Goal: Task Accomplishment & Management: Complete application form

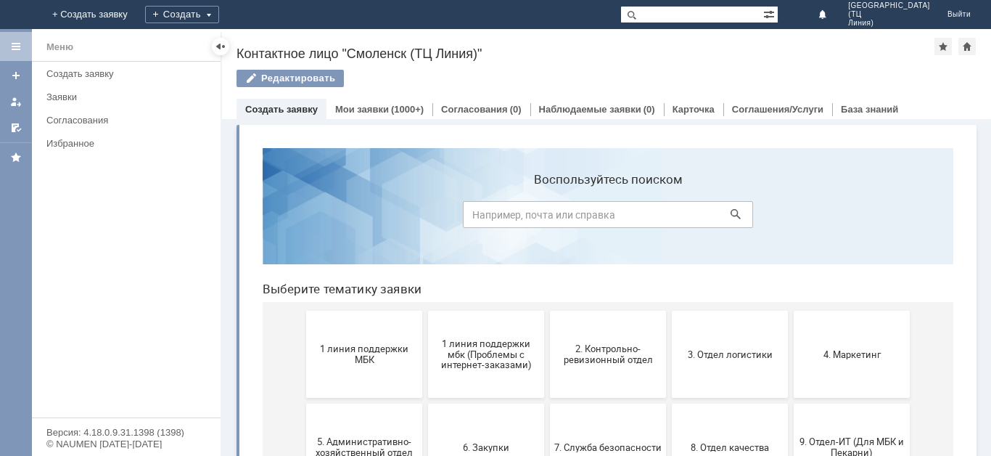
drag, startPoint x: 372, startPoint y: 103, endPoint x: 349, endPoint y: 188, distance: 88.0
click at [371, 104] on div "Мои заявки (1000+)" at bounding box center [379, 109] width 106 height 21
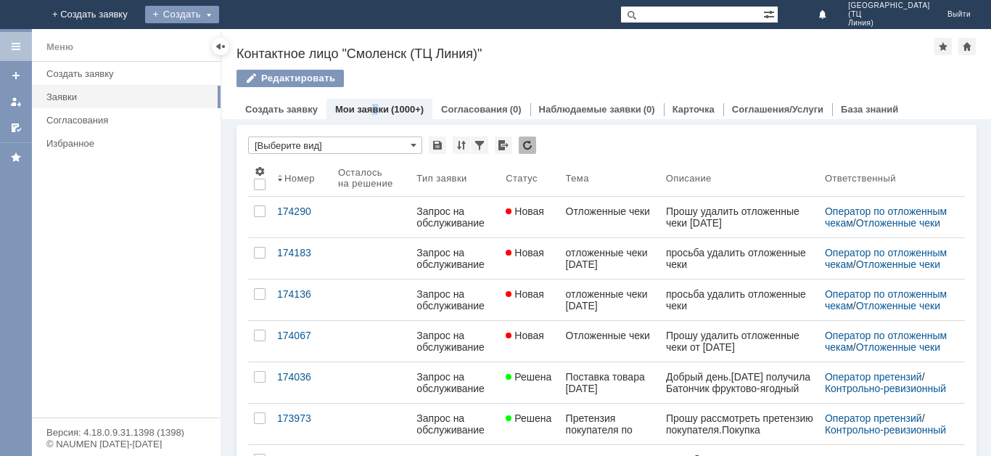
click at [219, 9] on div "Создать" at bounding box center [182, 14] width 74 height 17
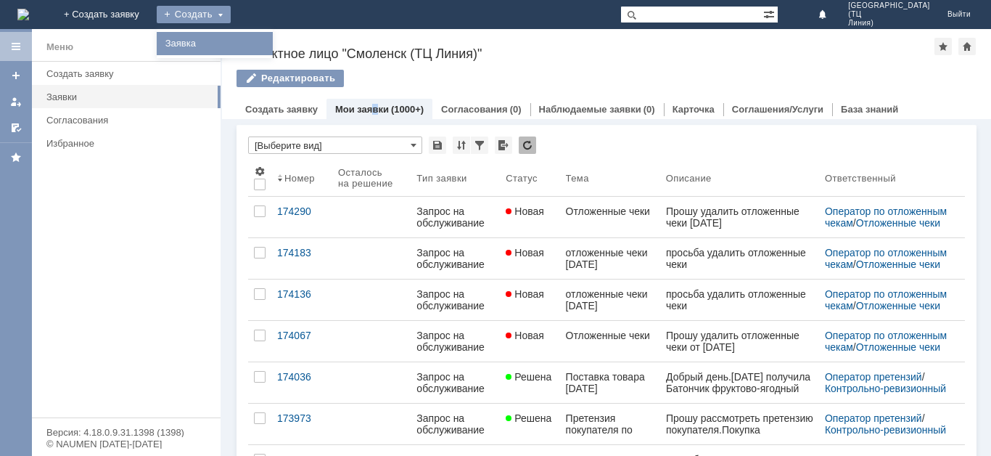
drag, startPoint x: 283, startPoint y: 47, endPoint x: 279, endPoint y: 54, distance: 8.5
click at [270, 49] on link "Заявка" at bounding box center [215, 43] width 110 height 17
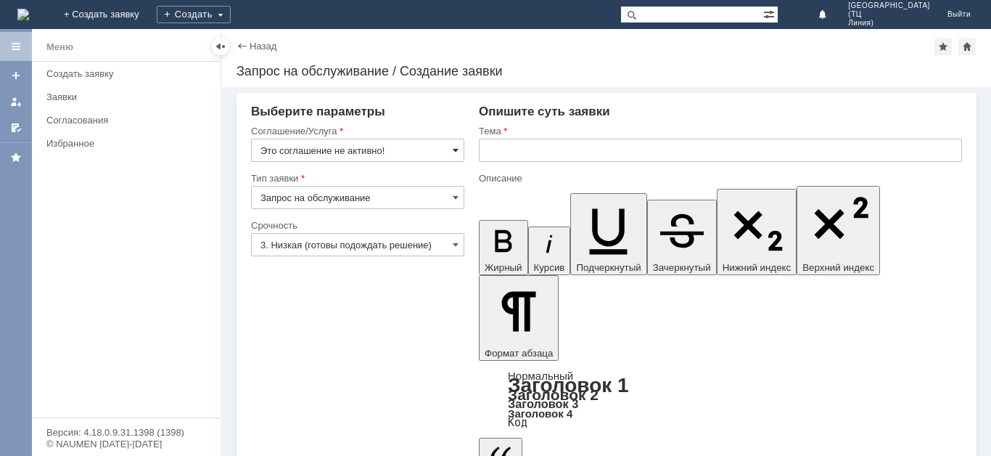
click at [456, 152] on span at bounding box center [456, 150] width 6 height 12
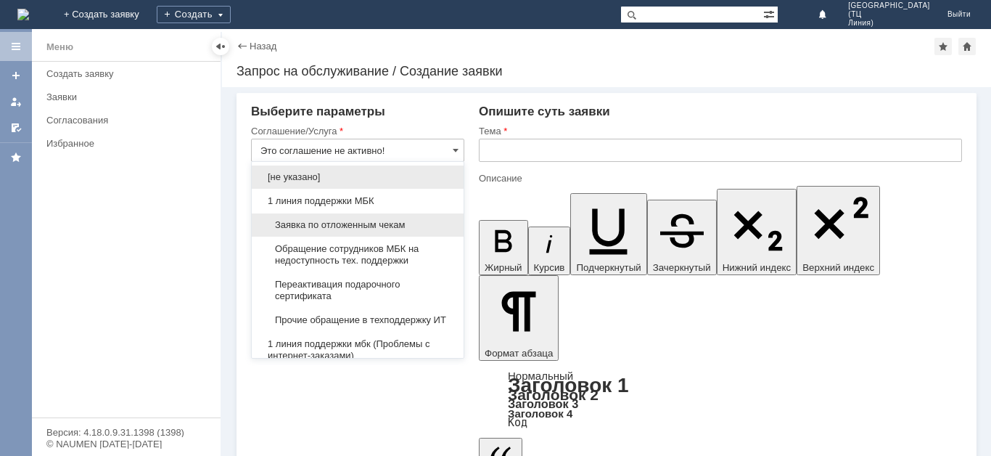
click at [398, 223] on span "Заявка по отложенным чекам" at bounding box center [357, 225] width 194 height 12
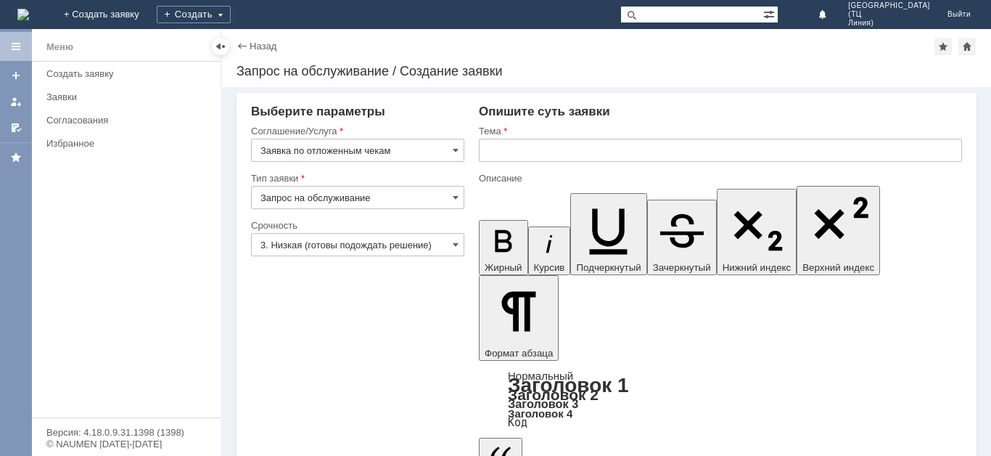
type input "Заявка по отложенным чекам"
click at [319, 250] on input "3. Низкая (готовы подождать решение)" at bounding box center [357, 244] width 213 height 23
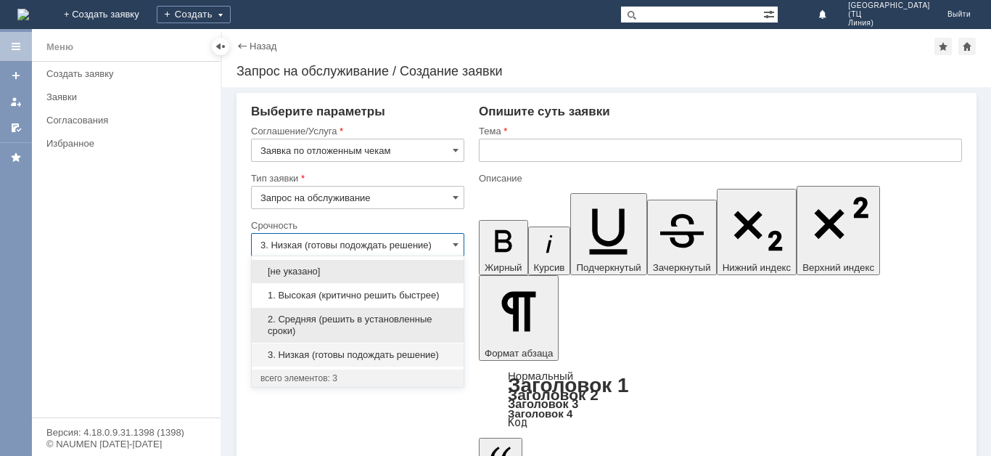
click at [318, 323] on span "2. Средняя (решить в установленные сроки)" at bounding box center [357, 324] width 194 height 23
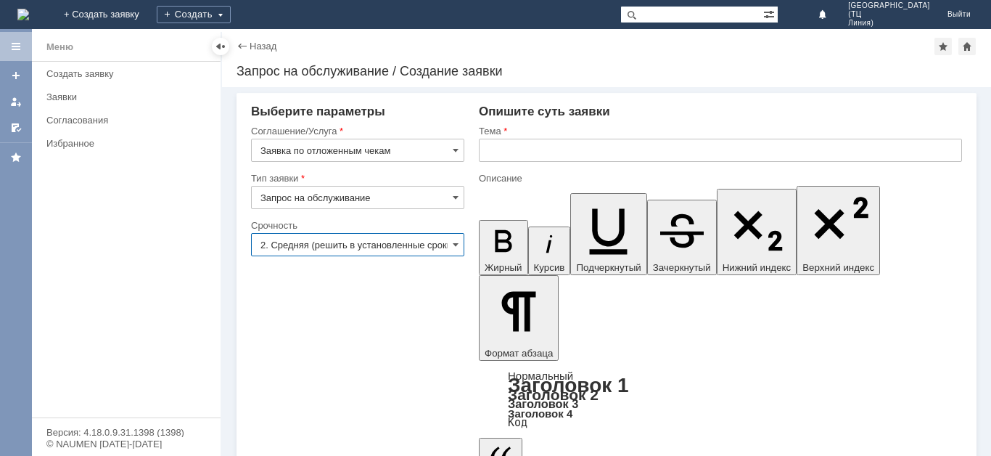
type input "2. Средняя (решить в установленные сроки)"
click at [518, 153] on input "text" at bounding box center [720, 150] width 483 height 23
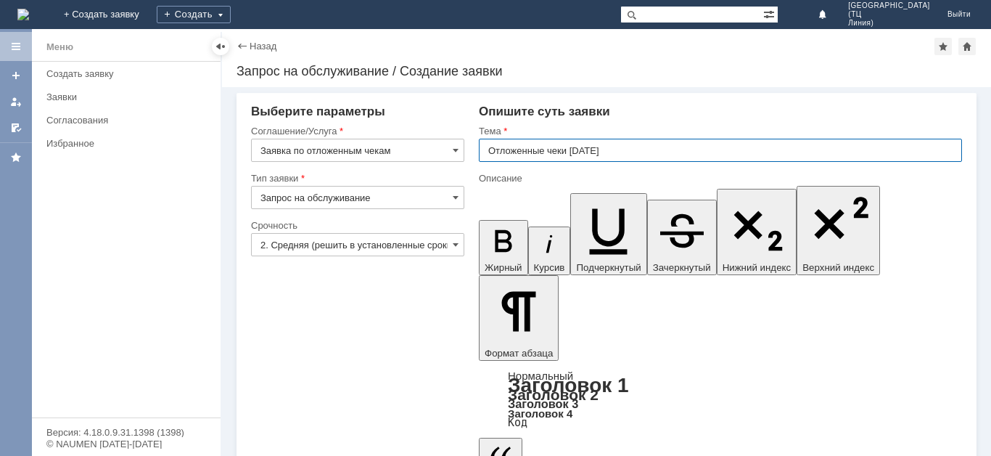
type input "Отложенные чеки 27.09.25"
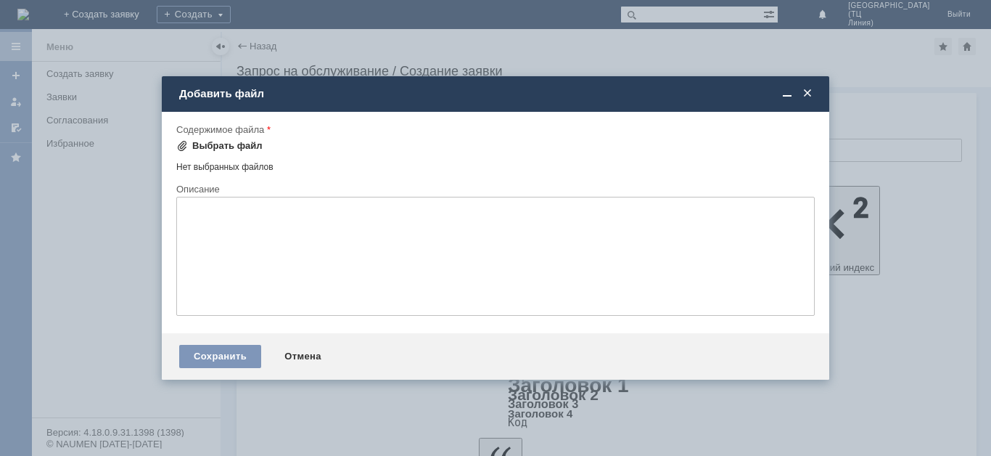
click at [197, 145] on div "Выбрать файл" at bounding box center [227, 146] width 70 height 12
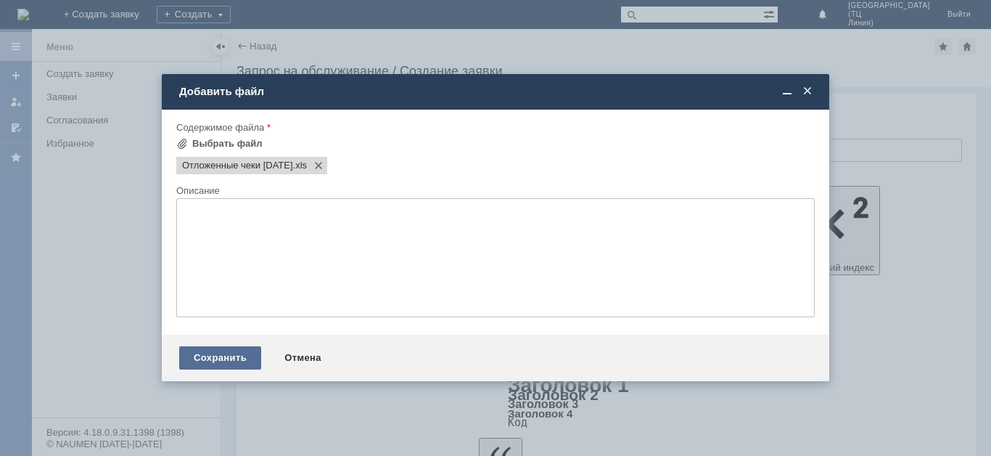
click at [211, 359] on div "Сохранить" at bounding box center [220, 357] width 82 height 23
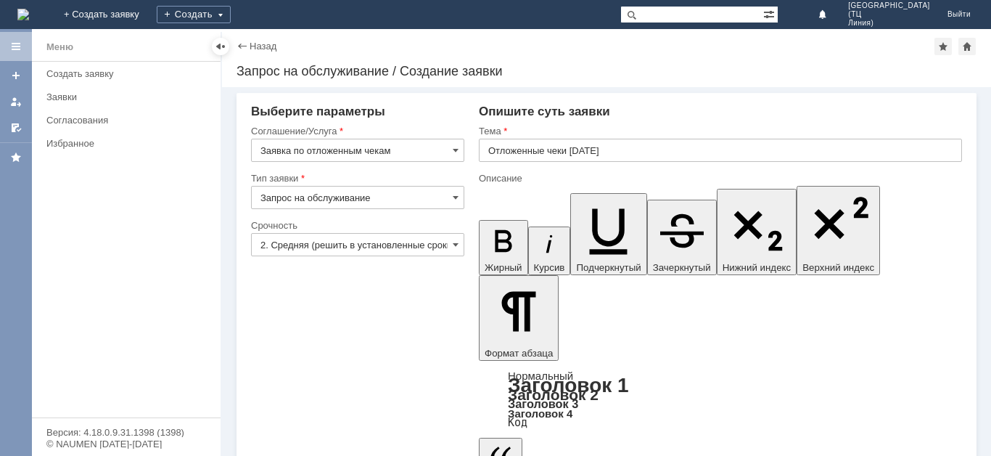
click at [456, 150] on span at bounding box center [456, 150] width 6 height 12
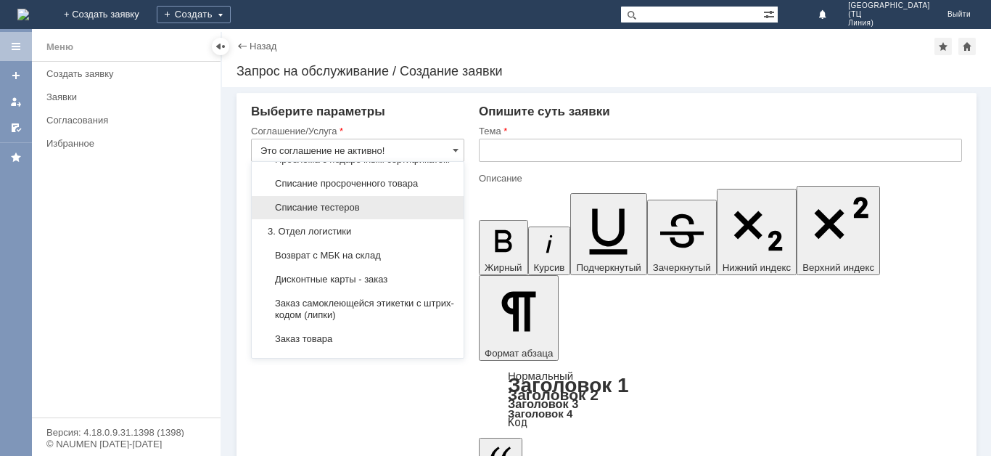
scroll to position [424, 0]
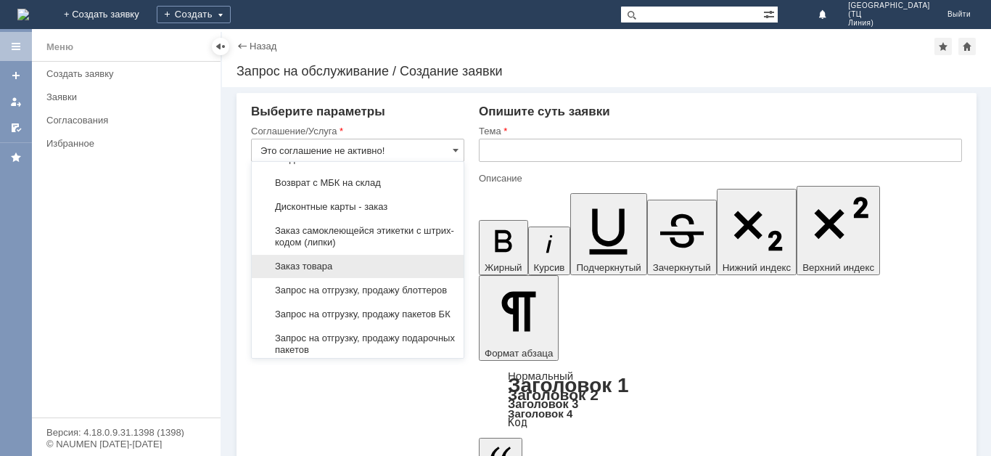
click at [395, 272] on span "Заказ товара" at bounding box center [357, 266] width 194 height 12
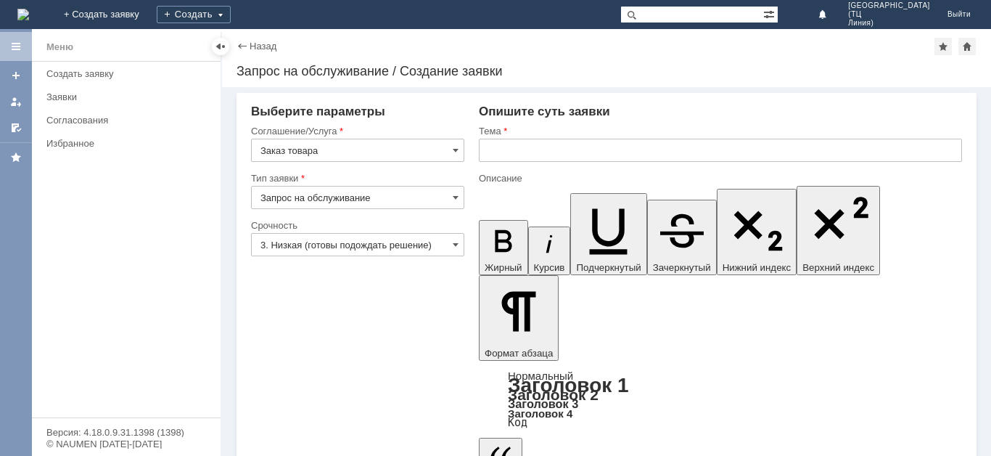
type input "Заказ товара"
click at [416, 244] on input "3. Низкая (готовы подождать решение)" at bounding box center [357, 244] width 213 height 23
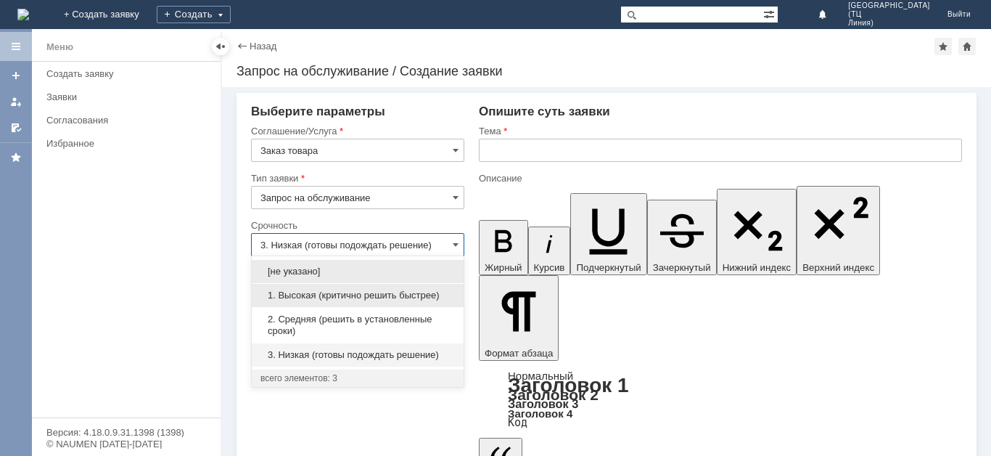
click at [347, 297] on span "1. Высокая (критично решить быстрее)" at bounding box center [357, 295] width 194 height 12
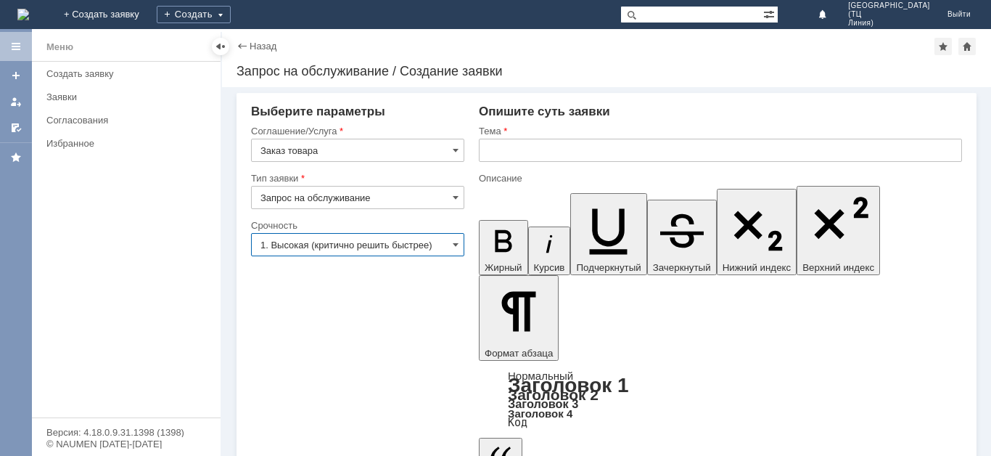
type input "1. Высокая (критично решить быстрее)"
drag, startPoint x: 21, startPoint y: 44, endPoint x: 129, endPoint y: 94, distance: 119.1
click at [21, 46] on div at bounding box center [16, 47] width 12 height 12
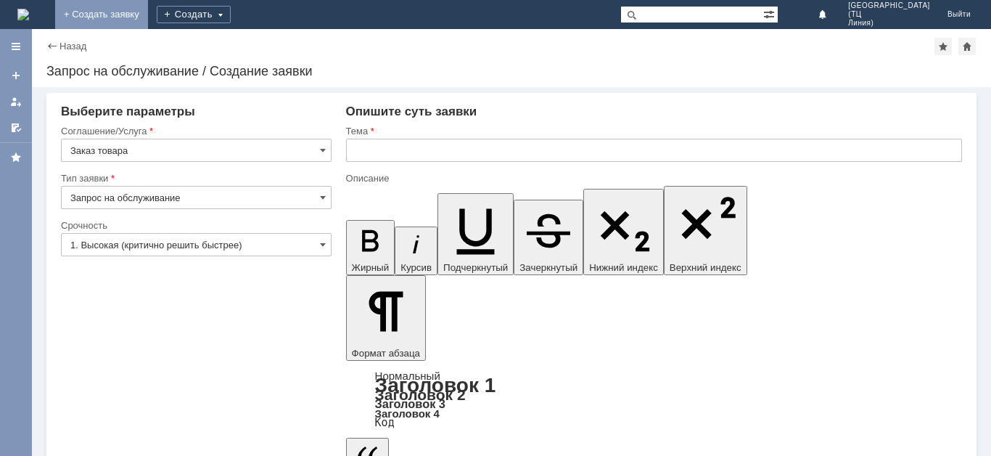
click at [148, 16] on link "+ Создать заявку" at bounding box center [101, 14] width 93 height 29
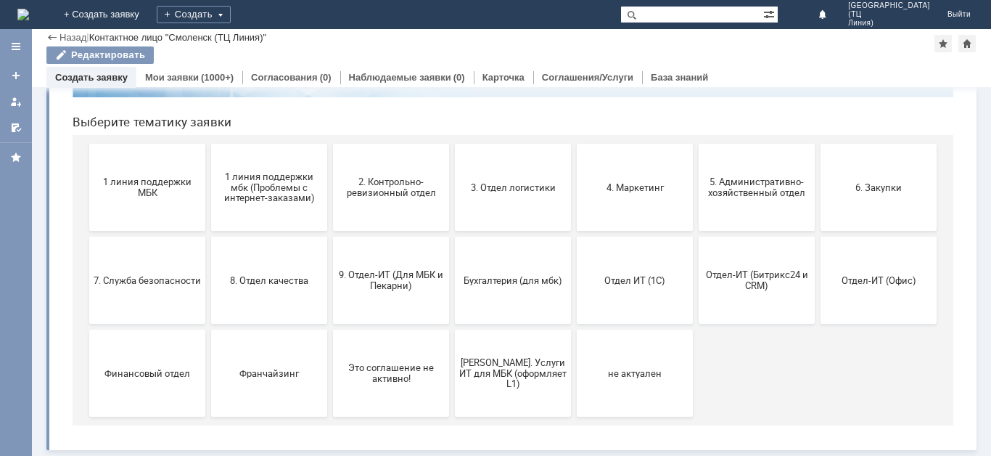
scroll to position [136, 0]
click at [474, 200] on button "3. Отдел логистики" at bounding box center [513, 187] width 116 height 87
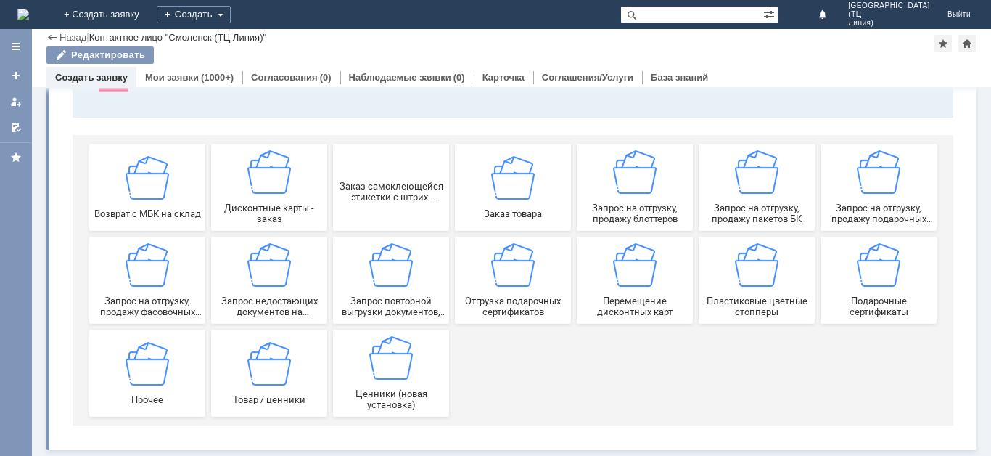
scroll to position [138, 0]
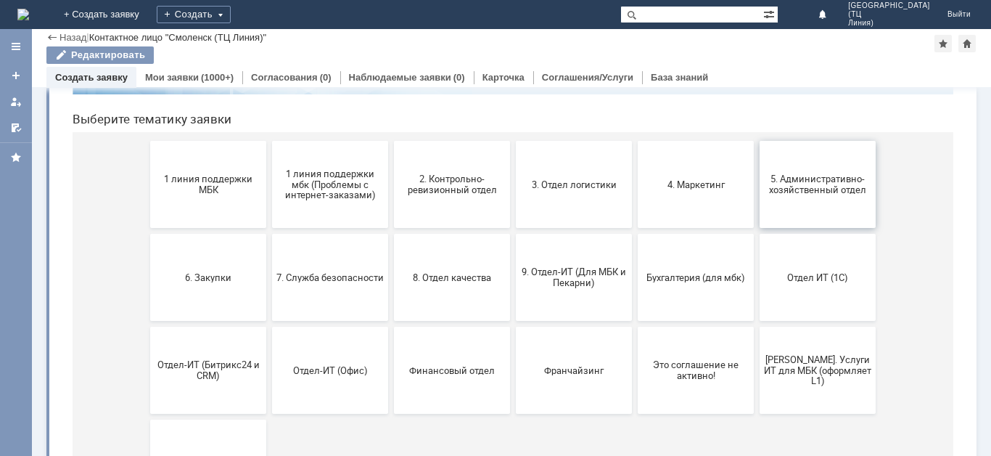
click at [785, 192] on span "5. Административно-хозяйственный отдел" at bounding box center [817, 184] width 107 height 22
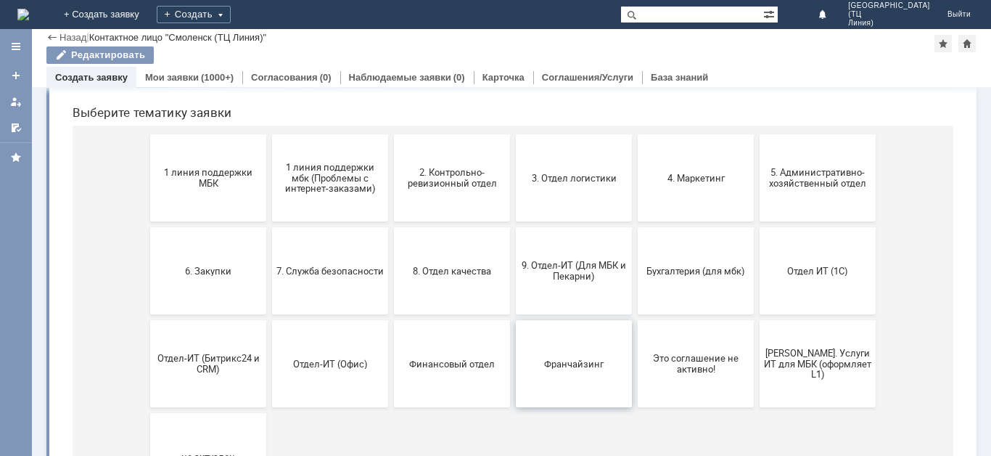
scroll to position [145, 0]
click at [212, 265] on span "6. Закупки" at bounding box center [208, 269] width 107 height 11
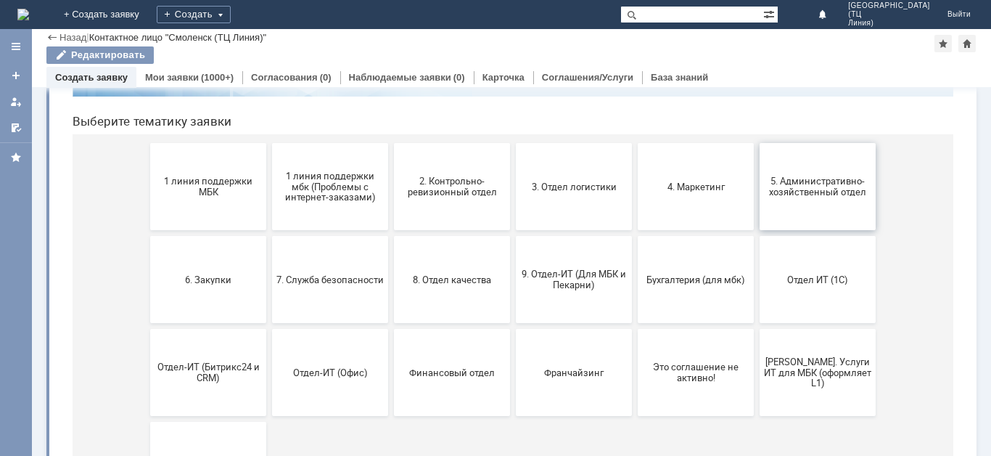
scroll to position [147, 0]
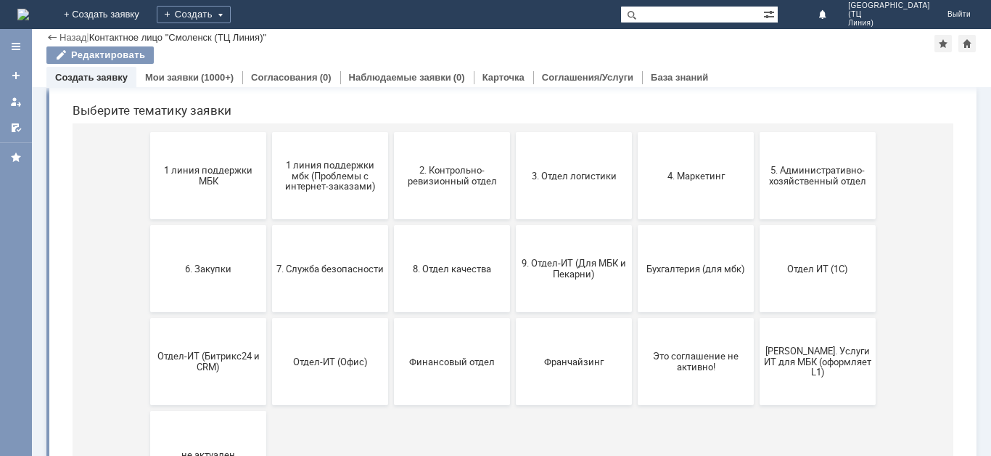
click at [173, 262] on button "6. Закупки" at bounding box center [208, 268] width 116 height 87
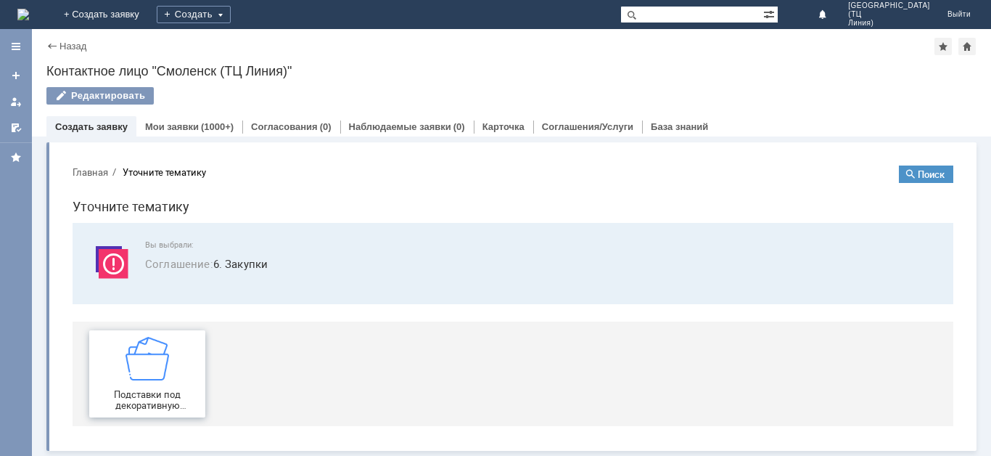
click at [146, 369] on img at bounding box center [148, 359] width 44 height 44
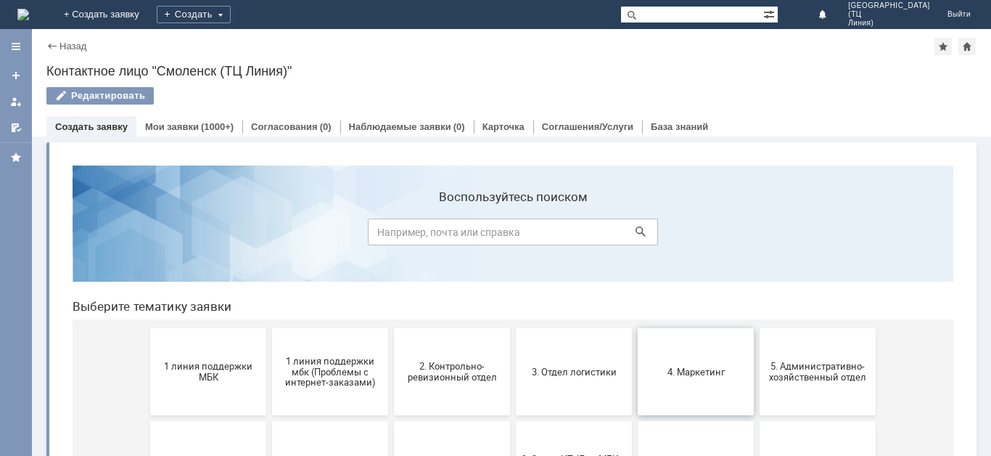
drag, startPoint x: 691, startPoint y: 370, endPoint x: 752, endPoint y: 523, distance: 164.5
click at [691, 370] on span "4. Маркетинг" at bounding box center [695, 371] width 107 height 11
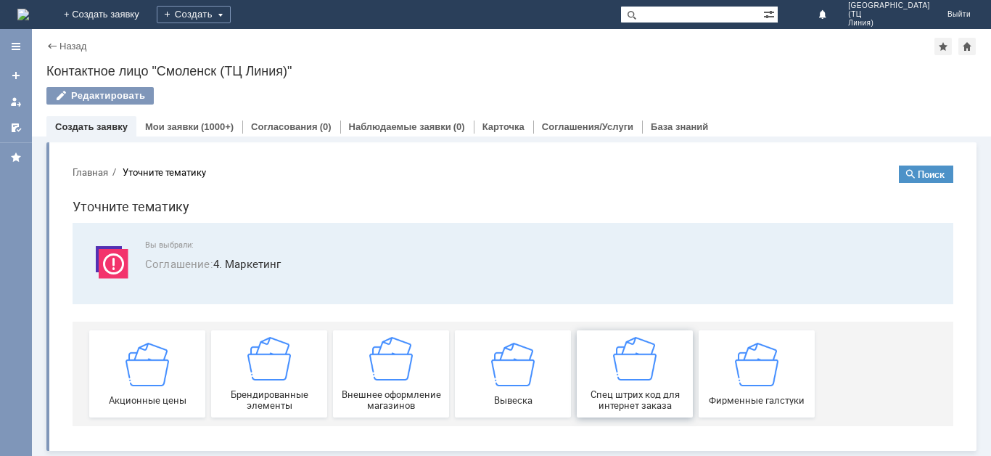
scroll to position [1, 0]
click at [361, 361] on div "Внешнее оформление магазинов" at bounding box center [390, 373] width 107 height 74
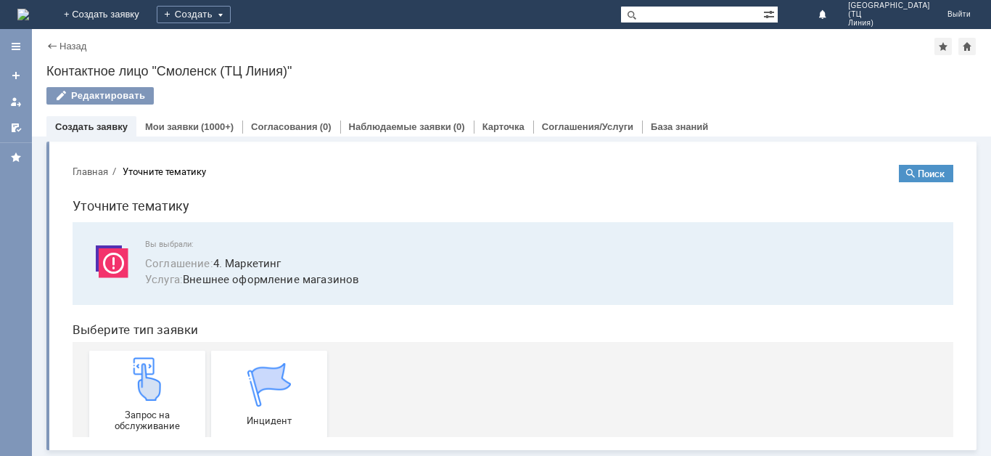
scroll to position [0, 0]
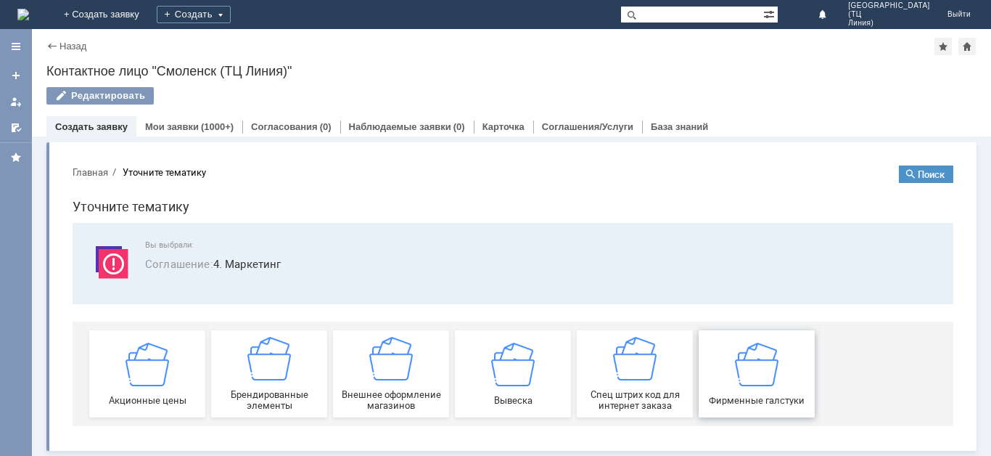
click at [748, 371] on img at bounding box center [757, 364] width 44 height 44
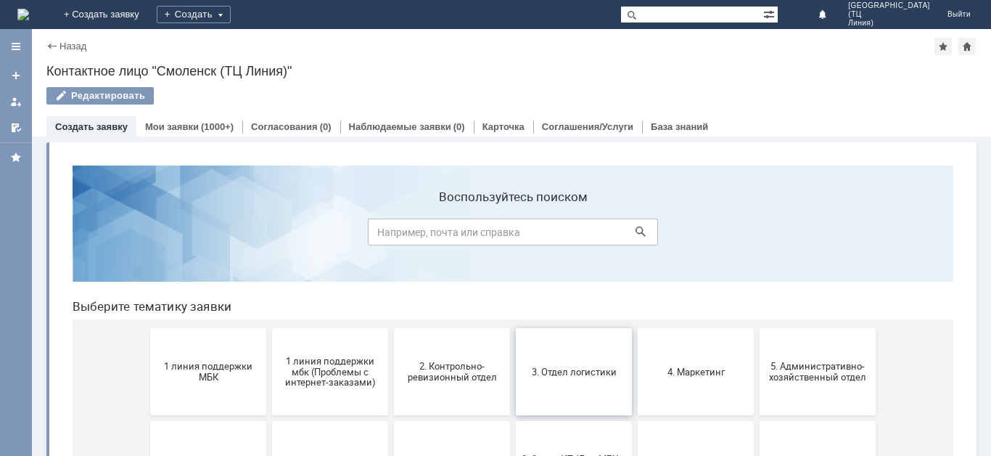
click at [592, 373] on span "3. Отдел логистики" at bounding box center [573, 371] width 107 height 11
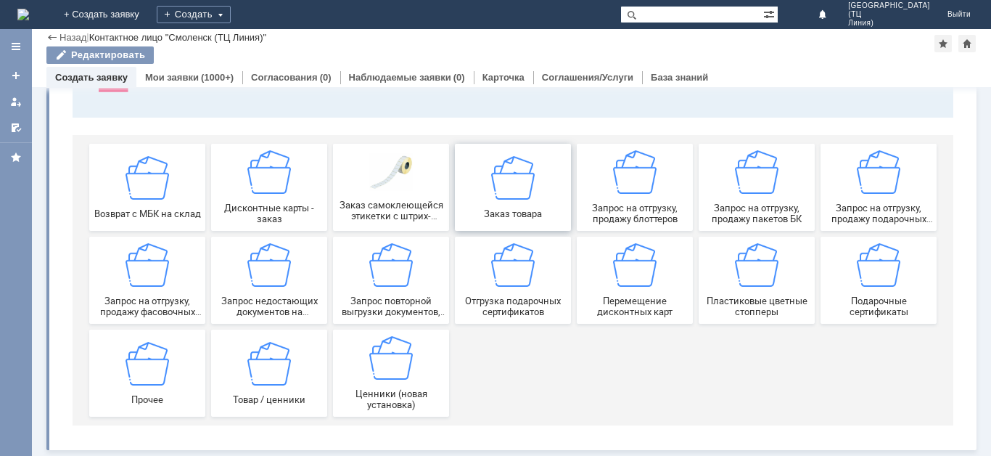
scroll to position [138, 0]
click at [637, 190] on img at bounding box center [635, 172] width 44 height 44
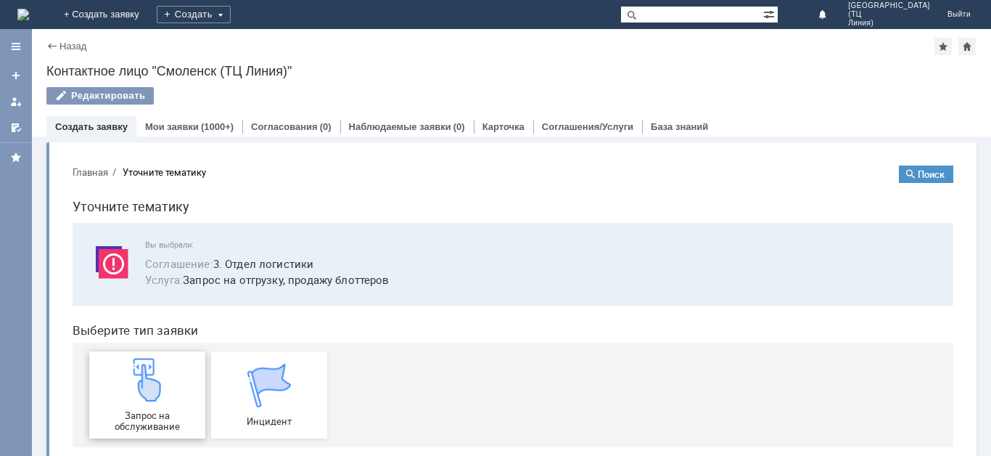
click at [174, 392] on div "Запрос на обслуживание" at bounding box center [147, 395] width 107 height 74
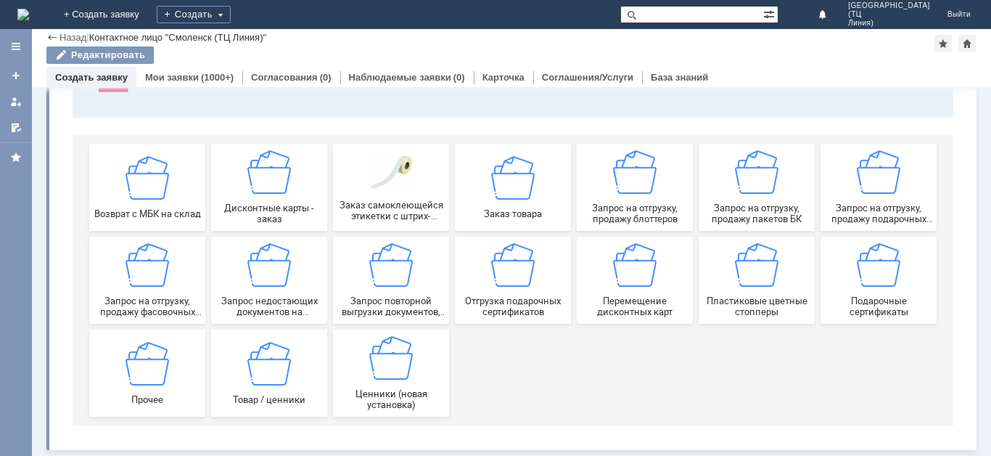
scroll to position [138, 0]
click at [152, 370] on img at bounding box center [148, 363] width 44 height 44
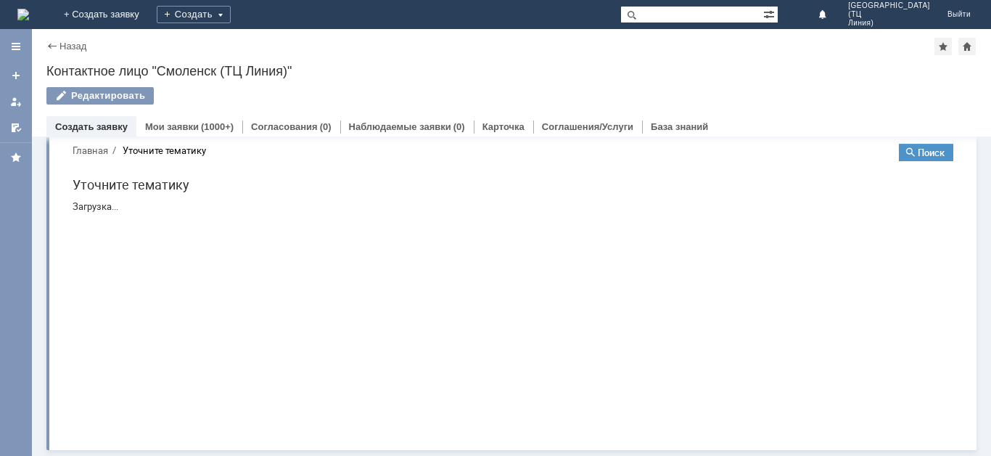
scroll to position [0, 0]
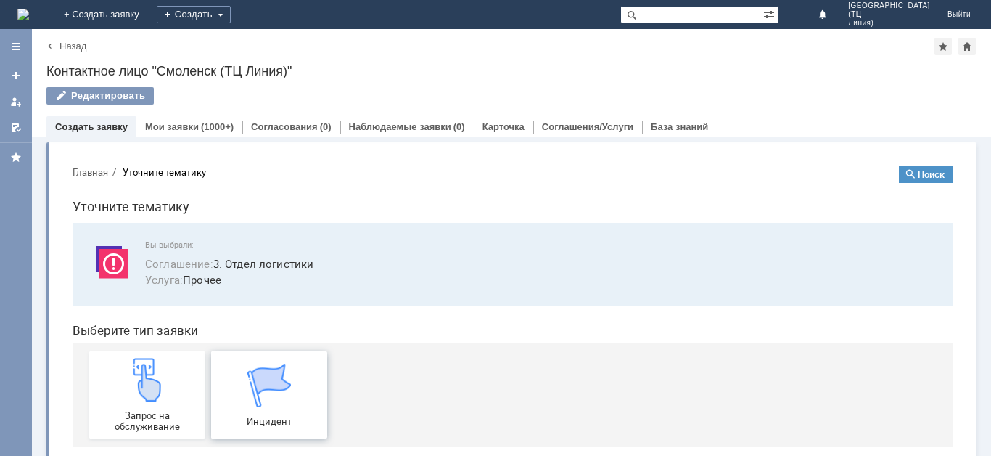
click at [267, 390] on img at bounding box center [269, 385] width 44 height 44
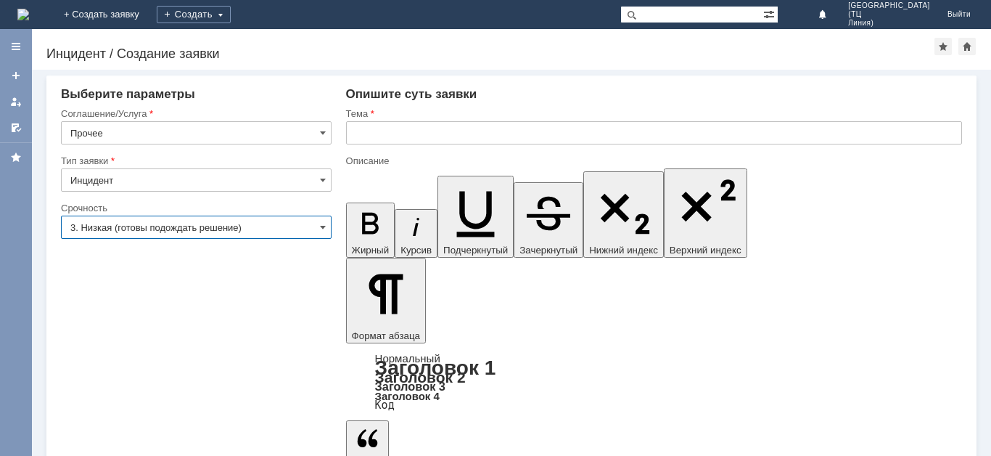
click at [244, 234] on input "3. Низкая (готовы подождать решение)" at bounding box center [196, 226] width 271 height 23
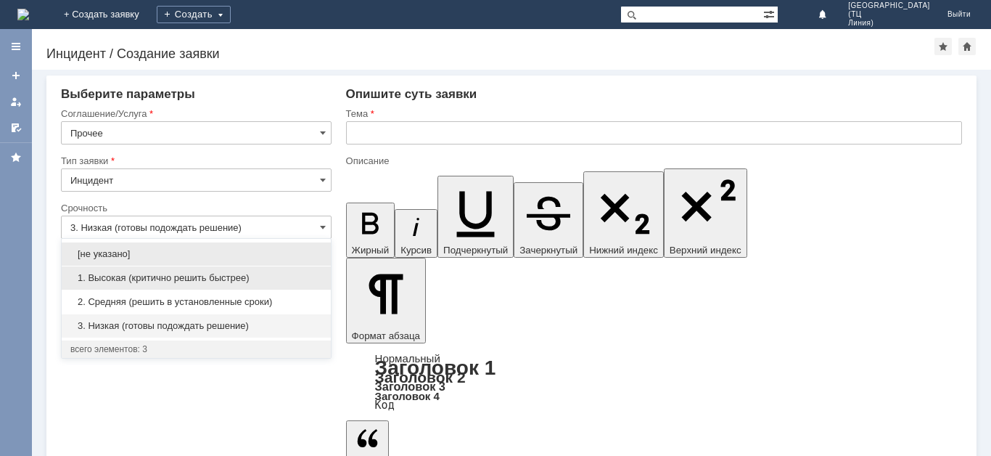
click at [148, 279] on span "1. Высокая (критично решить быстрее)" at bounding box center [196, 278] width 252 height 12
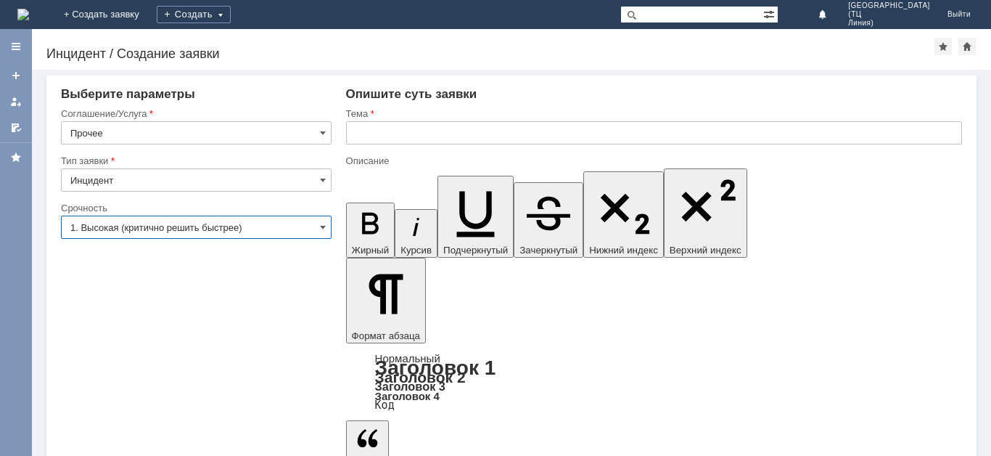
type input "1. Высокая (критично решить быстрее)"
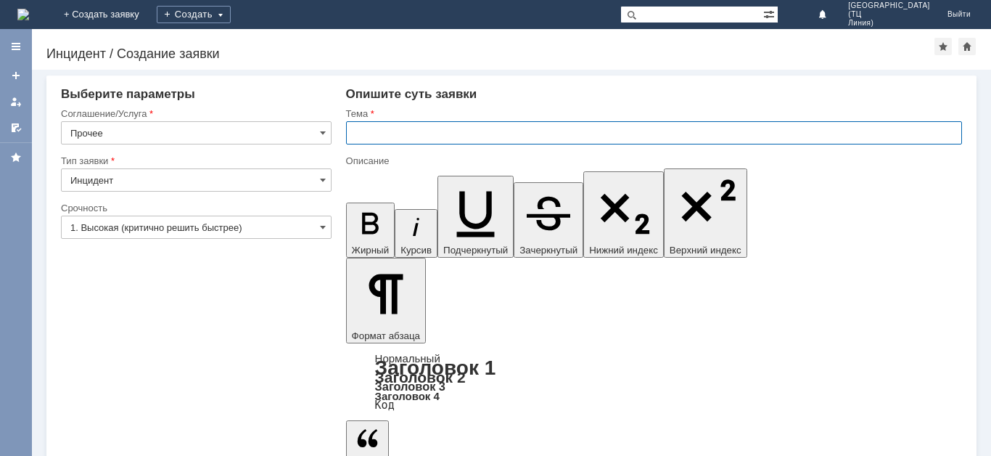
click at [413, 136] on input "text" at bounding box center [654, 132] width 616 height 23
type input "Заказ тестеров парфюмерии"
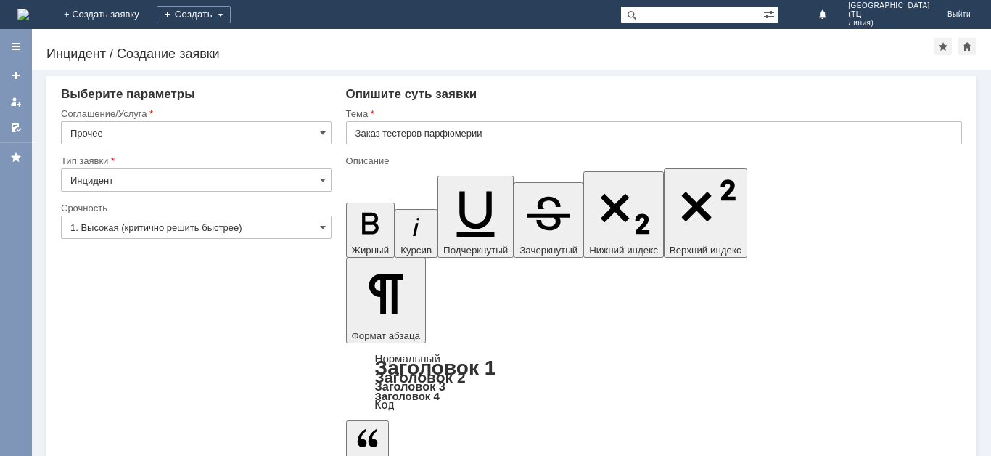
drag, startPoint x: 591, startPoint y: 4024, endPoint x: 414, endPoint y: 4036, distance: 177.4
drag, startPoint x: 543, startPoint y: 3979, endPoint x: 541, endPoint y: 3992, distance: 13.2
drag, startPoint x: 632, startPoint y: 3984, endPoint x: 652, endPoint y: 4025, distance: 46.1
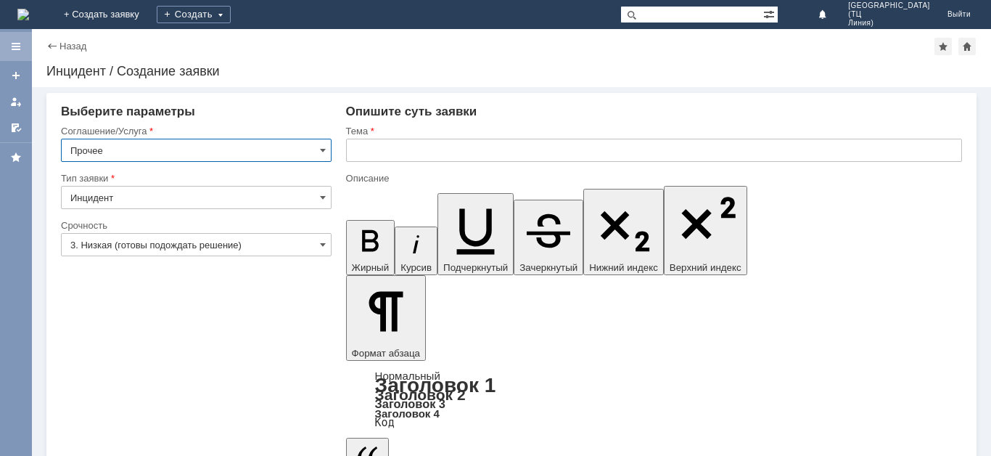
click at [15, 44] on div at bounding box center [16, 47] width 12 height 12
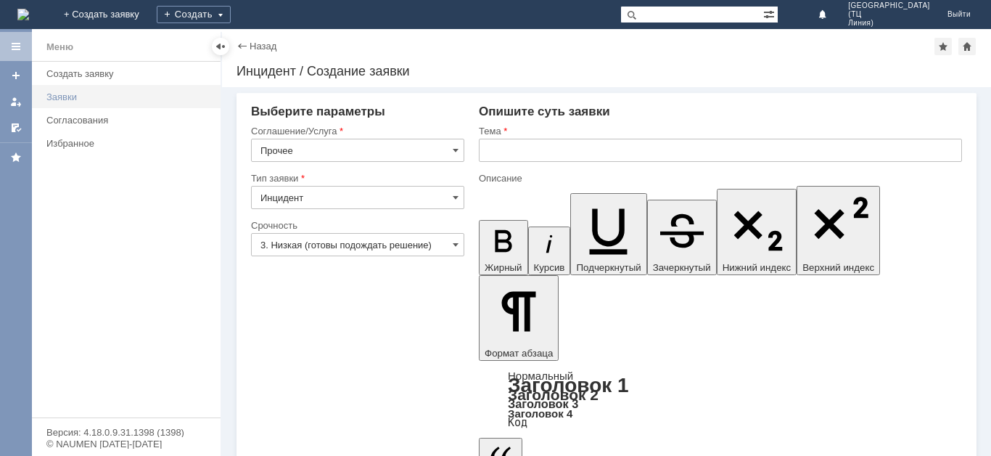
click at [73, 100] on div "Заявки" at bounding box center [128, 96] width 165 height 11
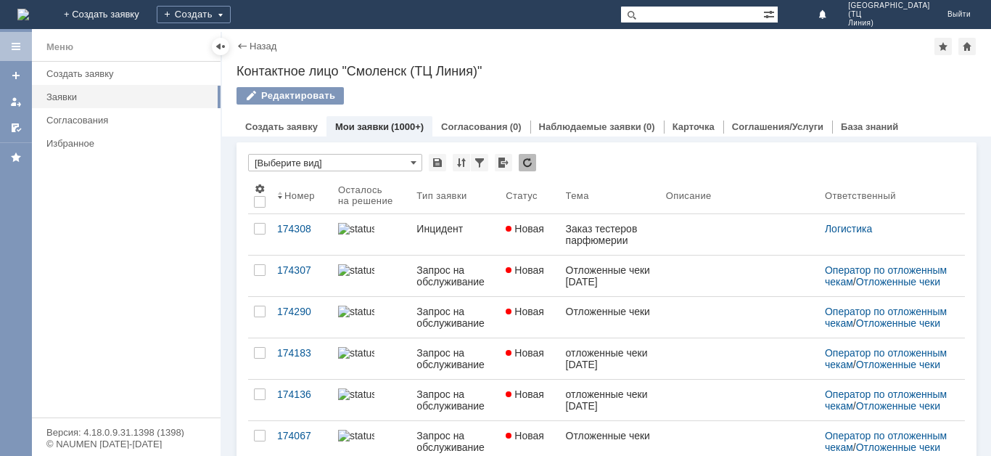
click at [349, 127] on link "Мои заявки" at bounding box center [362, 126] width 54 height 11
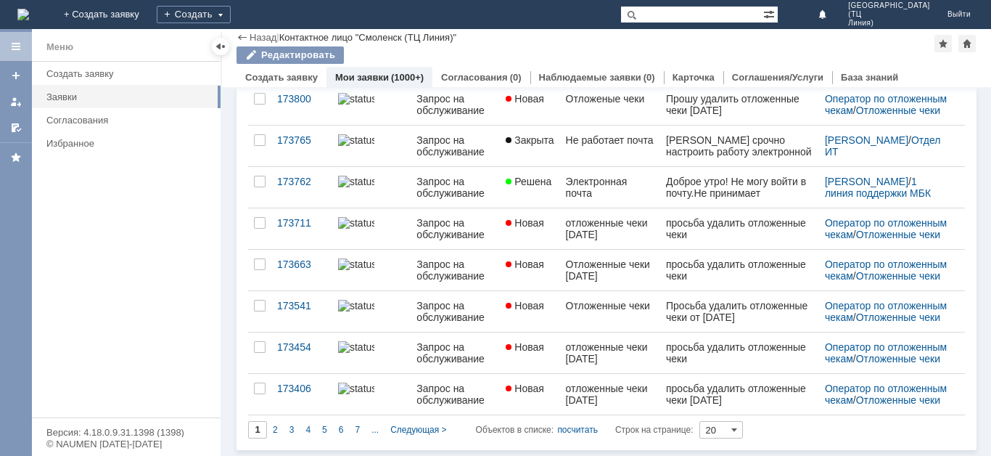
scroll to position [585, 0]
click at [273, 429] on span "2" at bounding box center [275, 429] width 5 height 10
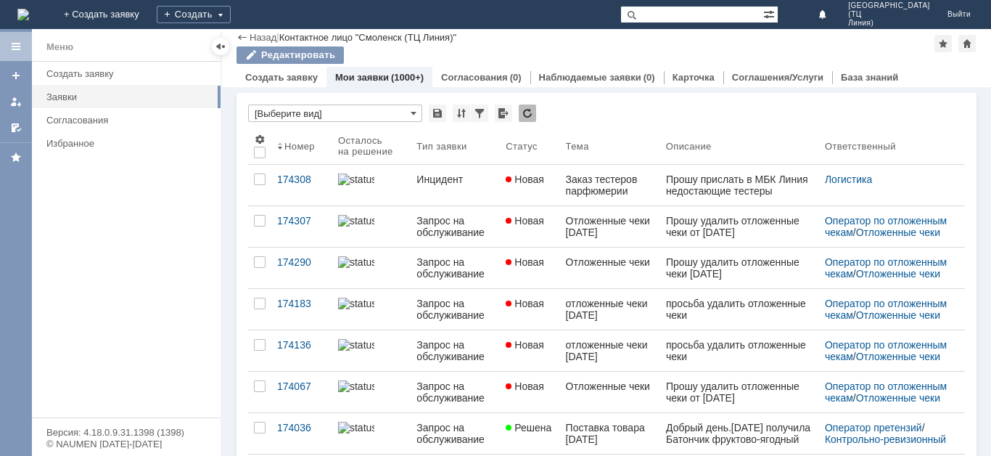
type input "2"
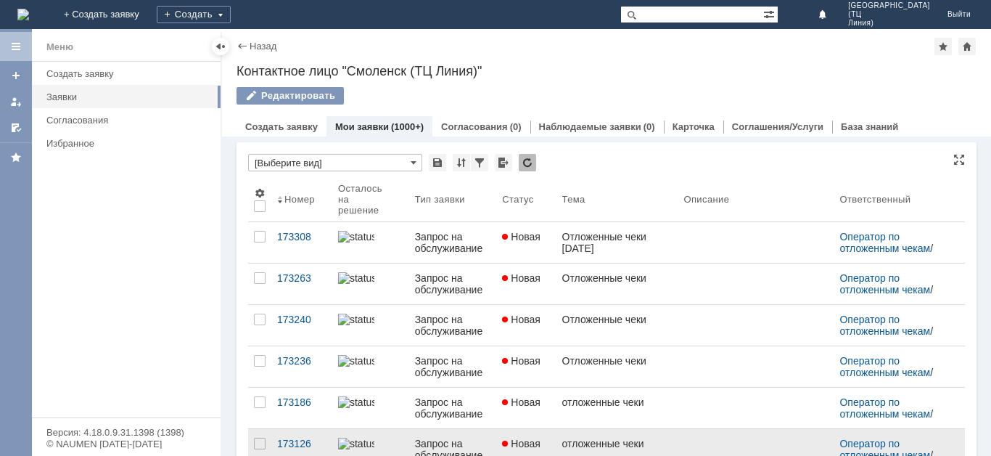
scroll to position [6, 0]
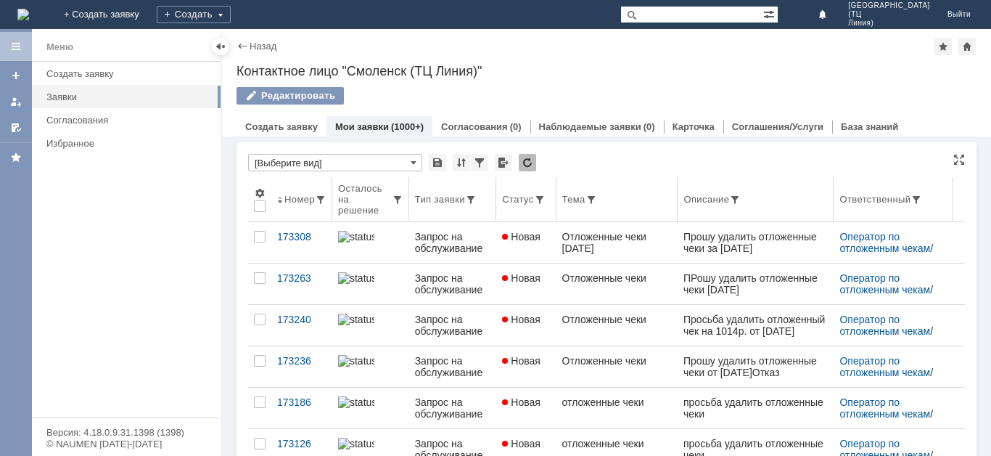
drag, startPoint x: 347, startPoint y: 127, endPoint x: 349, endPoint y: 193, distance: 66.1
click at [348, 128] on link "Мои заявки" at bounding box center [362, 126] width 54 height 11
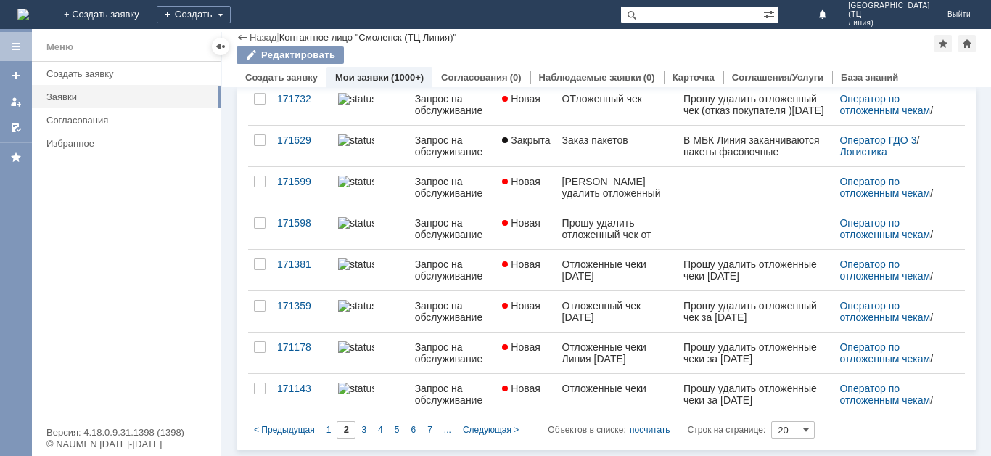
drag, startPoint x: 326, startPoint y: 427, endPoint x: 369, endPoint y: 429, distance: 42.1
click at [326, 428] on span "1" at bounding box center [328, 429] width 5 height 10
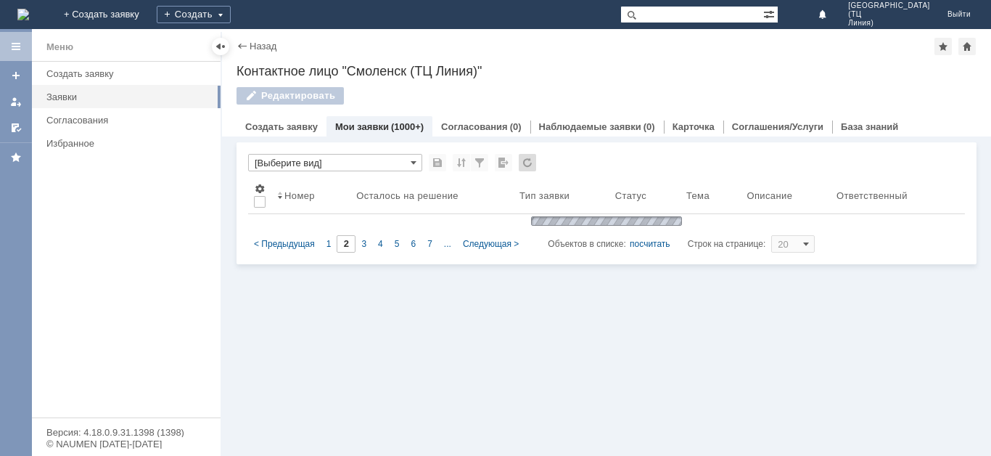
type input "1"
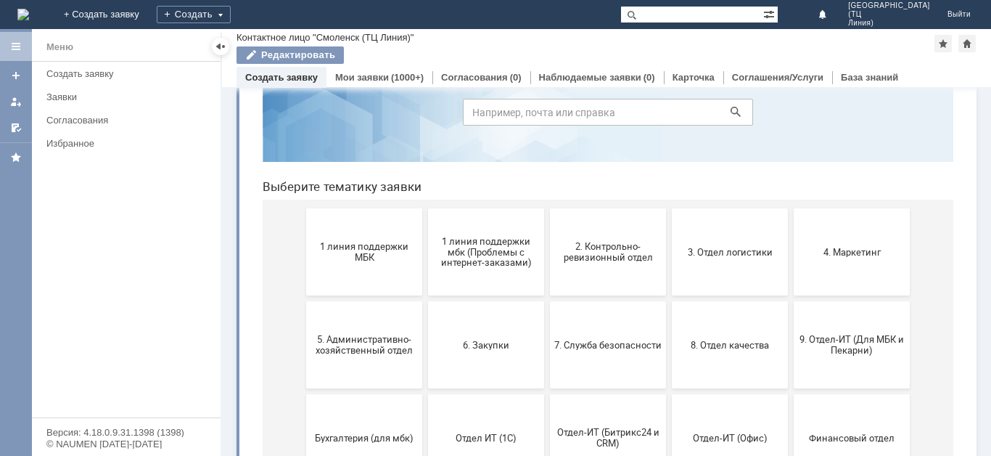
scroll to position [145, 0]
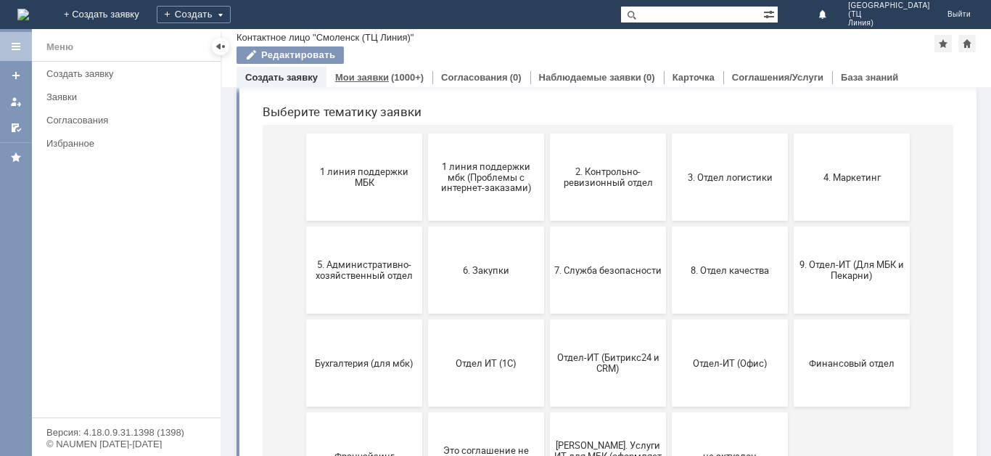
click at [371, 81] on link "Мои заявки" at bounding box center [362, 77] width 54 height 11
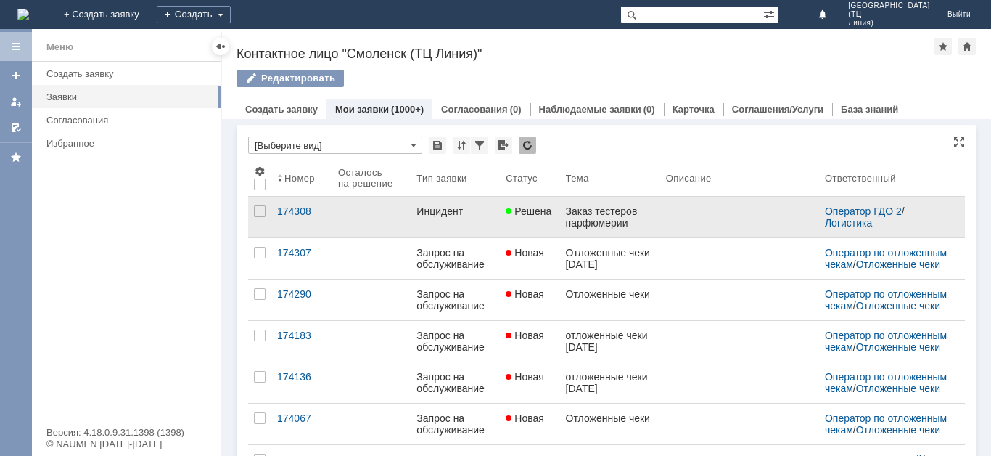
click at [539, 226] on link "Решена" at bounding box center [529, 217] width 59 height 41
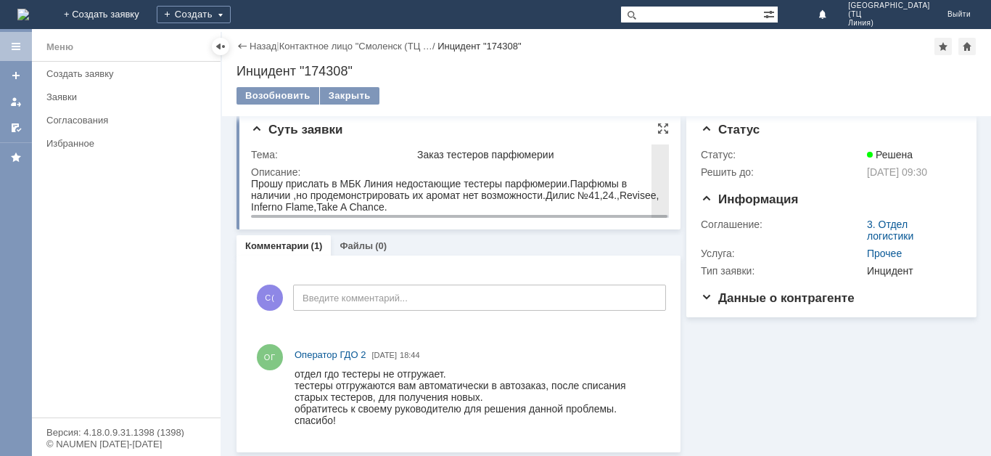
scroll to position [14, 0]
